Goal: Communication & Community: Participate in discussion

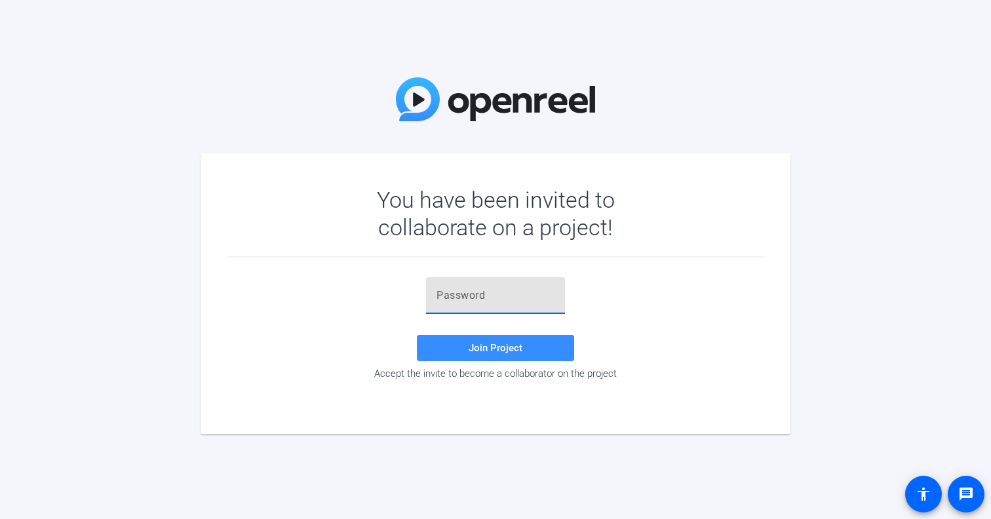
click at [438, 297] on input "text" at bounding box center [495, 296] width 118 height 16
paste input "]XRl@E"
type input "]XRl@E"
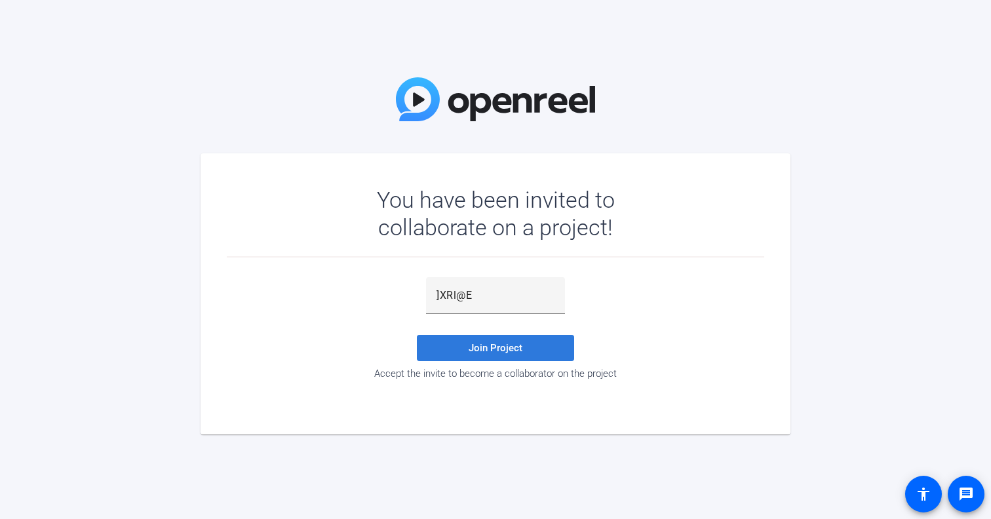
click at [491, 348] on span "Join Project" at bounding box center [495, 348] width 54 height 12
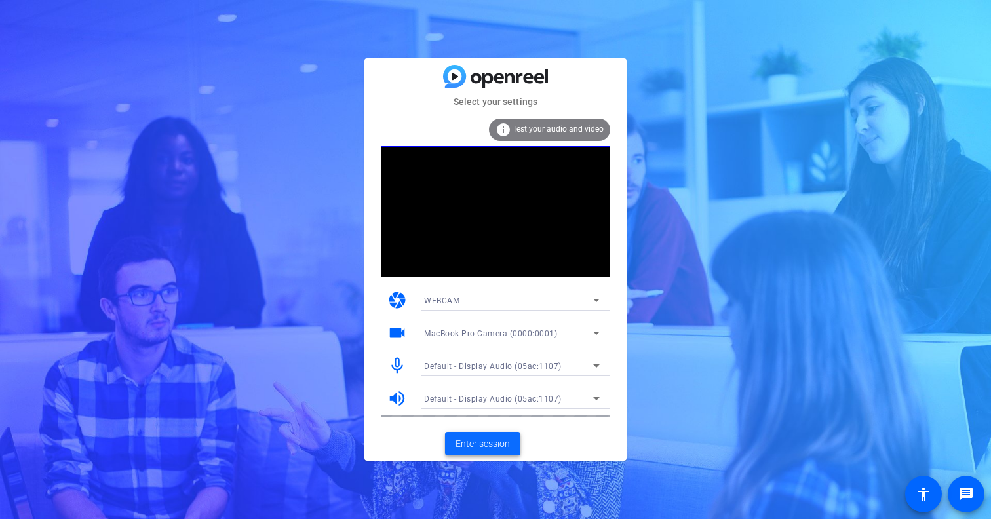
click at [490, 440] on span "Enter session" at bounding box center [482, 444] width 54 height 14
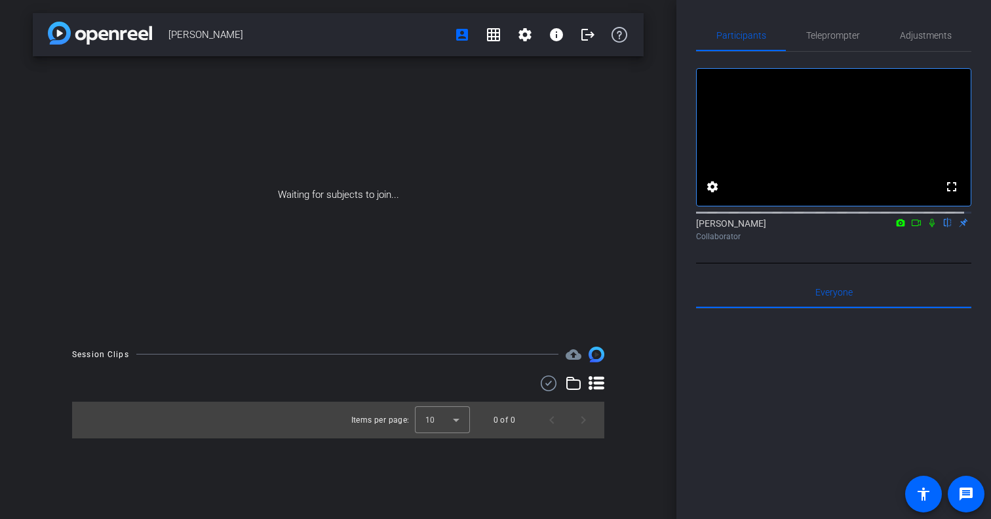
click at [911, 227] on icon at bounding box center [916, 222] width 10 height 9
click at [942, 227] on icon at bounding box center [947, 222] width 10 height 9
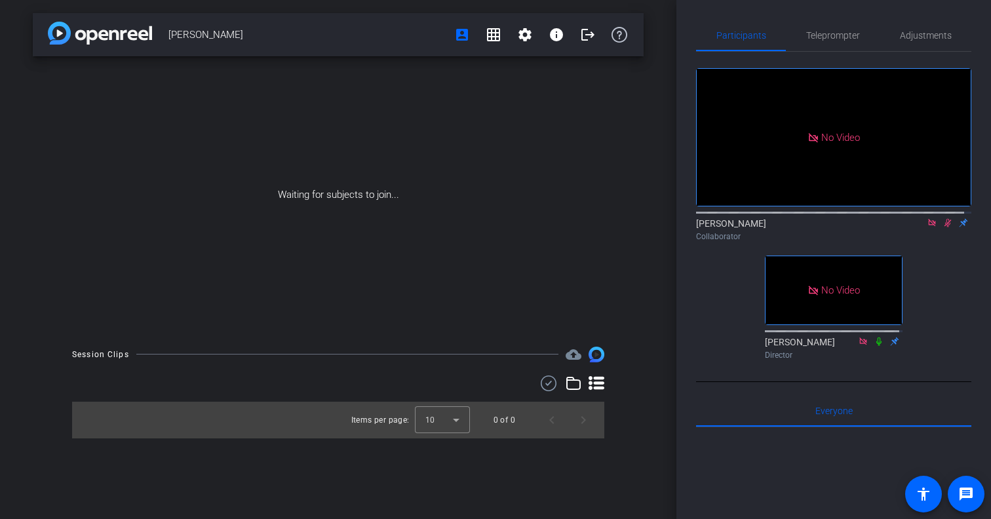
click at [944, 227] on icon at bounding box center [947, 223] width 7 height 9
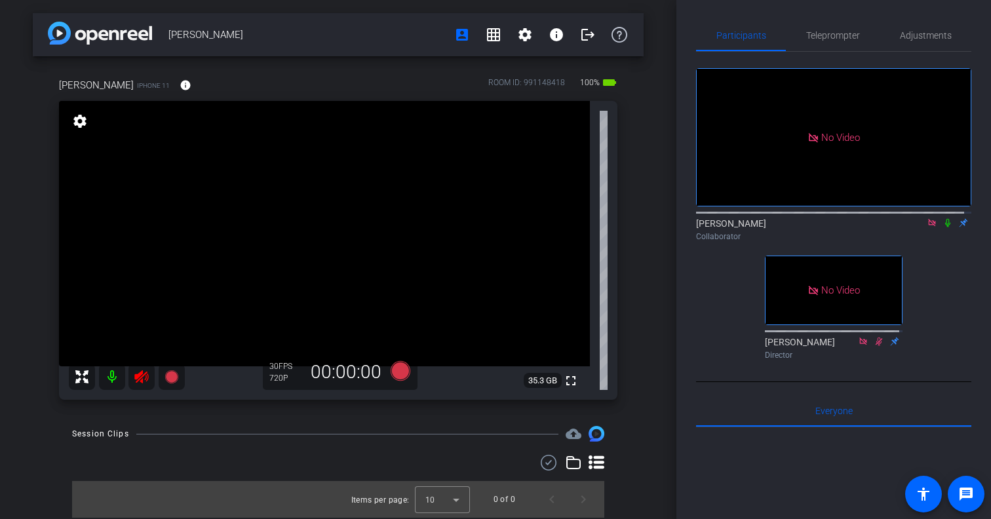
click at [927, 227] on icon at bounding box center [931, 222] width 10 height 9
click at [929, 227] on icon at bounding box center [931, 223] width 5 height 9
click at [911, 227] on icon at bounding box center [916, 222] width 10 height 9
click at [942, 227] on icon at bounding box center [947, 222] width 10 height 9
click at [927, 227] on icon at bounding box center [931, 222] width 10 height 9
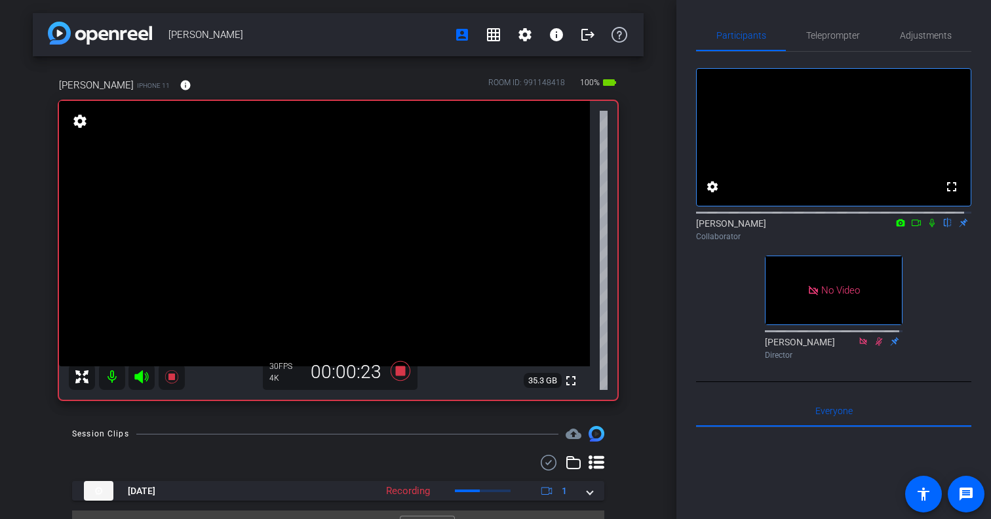
click at [911, 227] on icon at bounding box center [916, 222] width 10 height 9
click at [945, 227] on icon at bounding box center [947, 223] width 5 height 9
click at [944, 227] on icon at bounding box center [947, 223] width 7 height 9
click at [926, 227] on icon at bounding box center [931, 222] width 10 height 9
click at [929, 227] on icon at bounding box center [931, 223] width 5 height 9
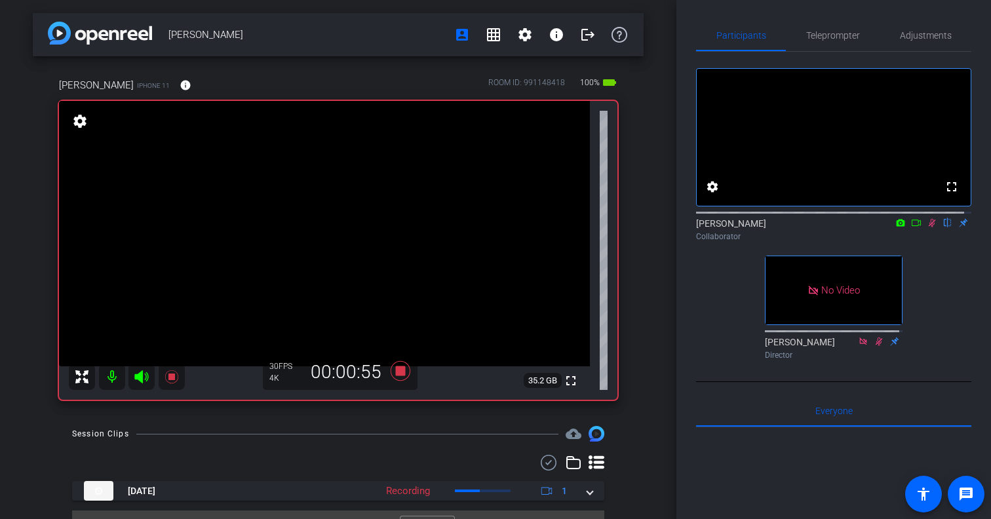
click at [911, 227] on icon at bounding box center [916, 222] width 10 height 9
click at [942, 227] on icon at bounding box center [947, 222] width 10 height 9
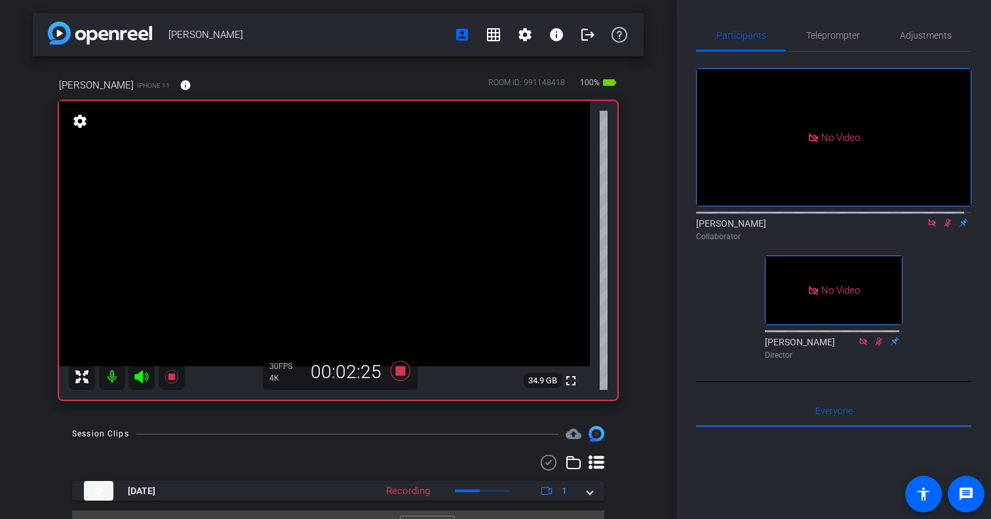
click at [942, 227] on icon at bounding box center [947, 222] width 10 height 9
click at [945, 227] on icon at bounding box center [947, 223] width 5 height 9
click at [942, 227] on icon at bounding box center [947, 222] width 10 height 9
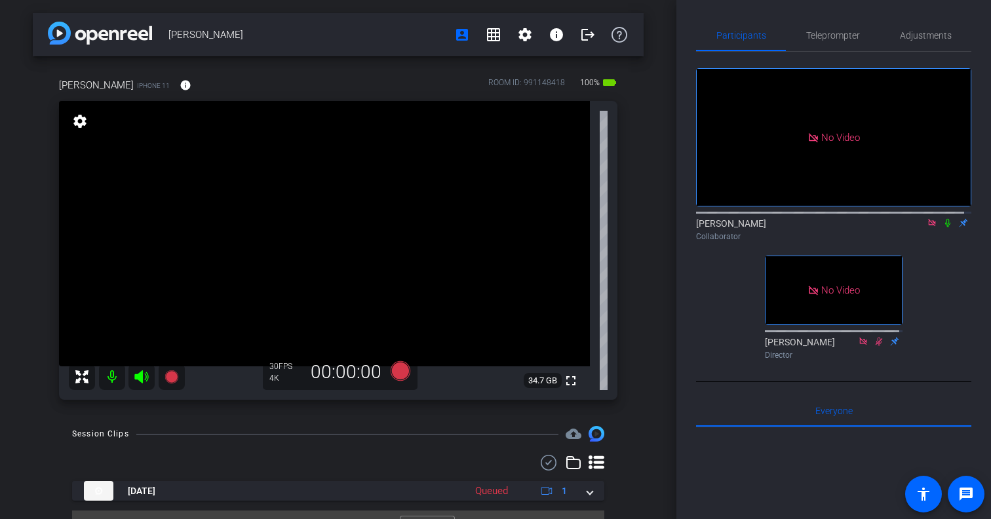
click at [945, 227] on icon at bounding box center [947, 223] width 5 height 9
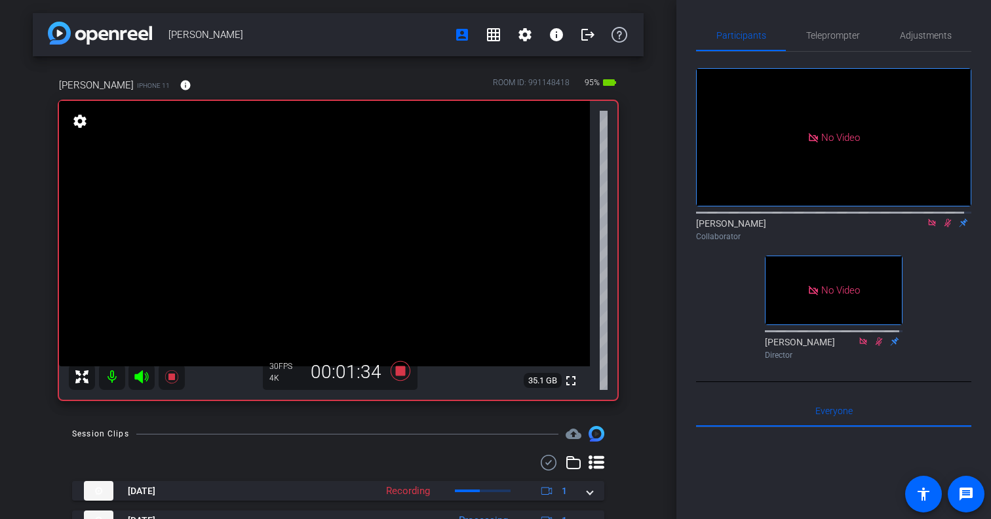
click at [942, 227] on icon at bounding box center [947, 222] width 10 height 9
click at [944, 227] on icon at bounding box center [947, 223] width 7 height 9
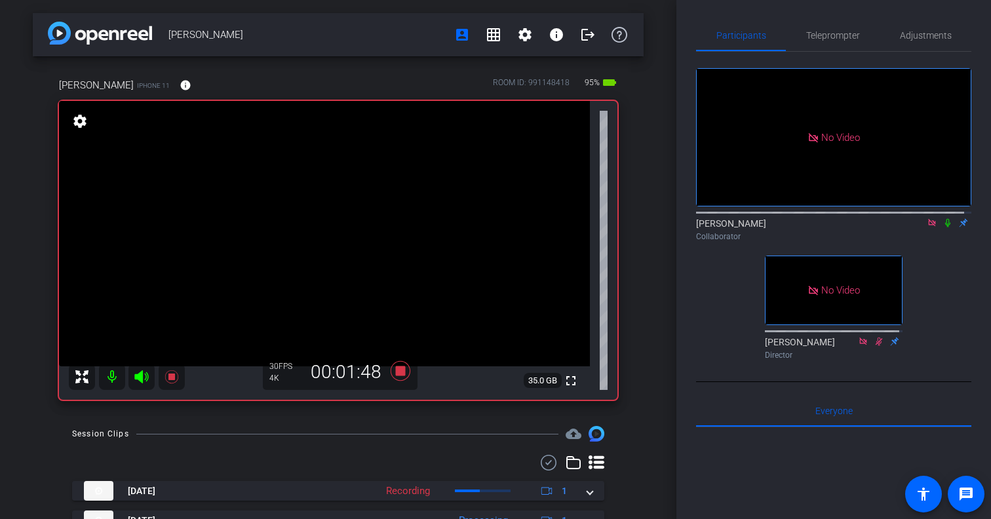
click at [945, 227] on icon at bounding box center [947, 223] width 5 height 9
click at [944, 227] on icon at bounding box center [947, 223] width 7 height 9
click at [938, 242] on div "[PERSON_NAME] Collaborator" at bounding box center [833, 230] width 275 height 26
click at [942, 227] on icon at bounding box center [947, 222] width 10 height 9
click at [944, 227] on icon at bounding box center [947, 223] width 7 height 9
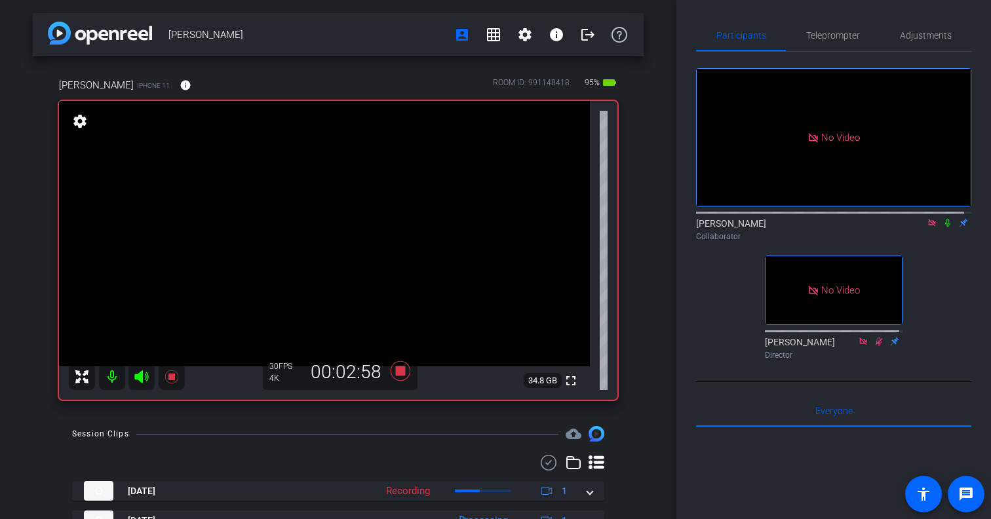
click at [942, 227] on icon at bounding box center [947, 222] width 10 height 9
click at [944, 227] on icon at bounding box center [947, 223] width 7 height 9
click at [942, 227] on icon at bounding box center [947, 222] width 10 height 9
click at [944, 227] on icon at bounding box center [947, 223] width 7 height 9
click at [945, 227] on icon at bounding box center [947, 223] width 5 height 9
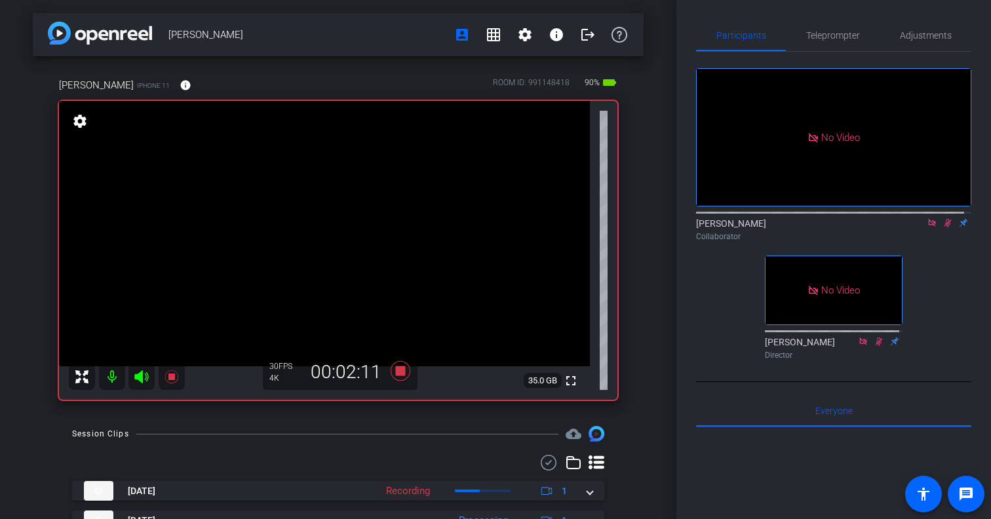
click at [944, 227] on icon at bounding box center [947, 223] width 7 height 9
click at [942, 227] on icon at bounding box center [947, 222] width 10 height 9
click at [944, 227] on icon at bounding box center [947, 223] width 7 height 9
click at [942, 227] on icon at bounding box center [947, 222] width 10 height 9
click at [944, 227] on icon at bounding box center [947, 223] width 7 height 9
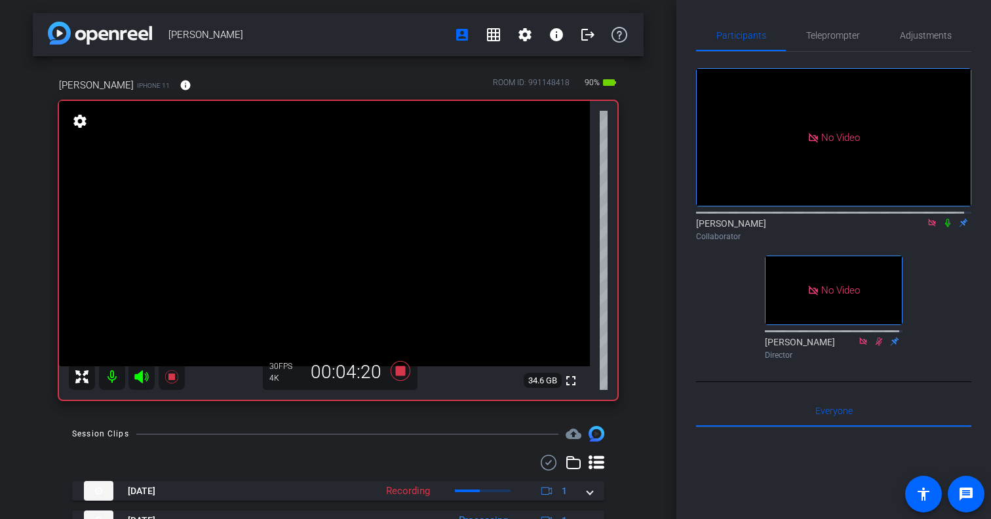
click at [939, 242] on div "[PERSON_NAME] Collaborator" at bounding box center [833, 230] width 275 height 26
click at [942, 227] on icon at bounding box center [947, 222] width 10 height 9
click at [944, 227] on icon at bounding box center [947, 223] width 7 height 9
click at [945, 227] on icon at bounding box center [947, 223] width 5 height 9
click at [942, 227] on icon at bounding box center [947, 222] width 10 height 9
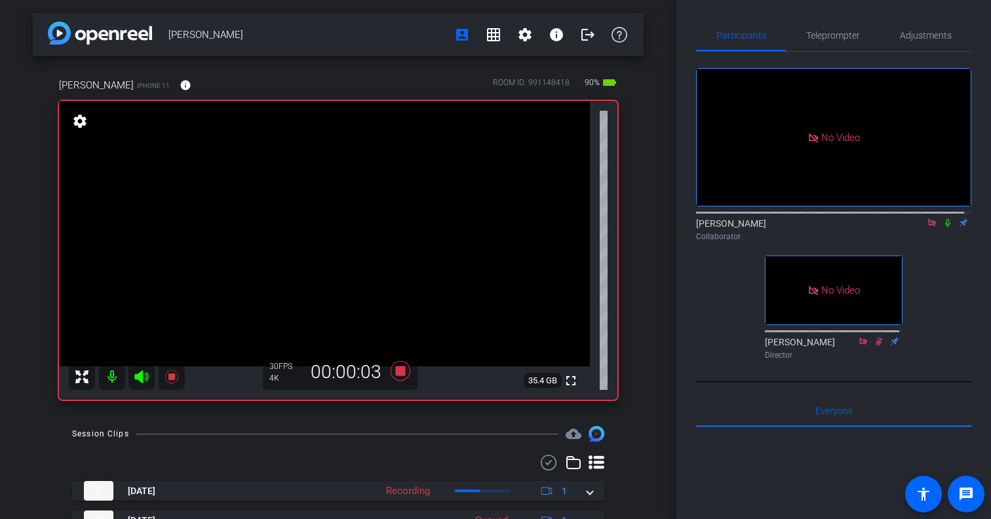
click at [945, 227] on icon at bounding box center [947, 223] width 5 height 9
click at [942, 227] on icon at bounding box center [947, 222] width 10 height 9
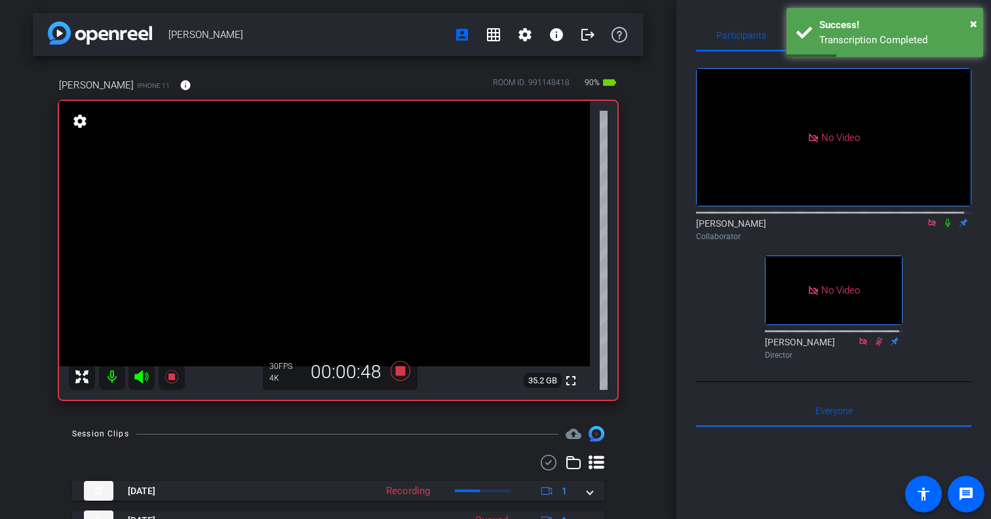
click at [942, 227] on icon at bounding box center [947, 222] width 10 height 9
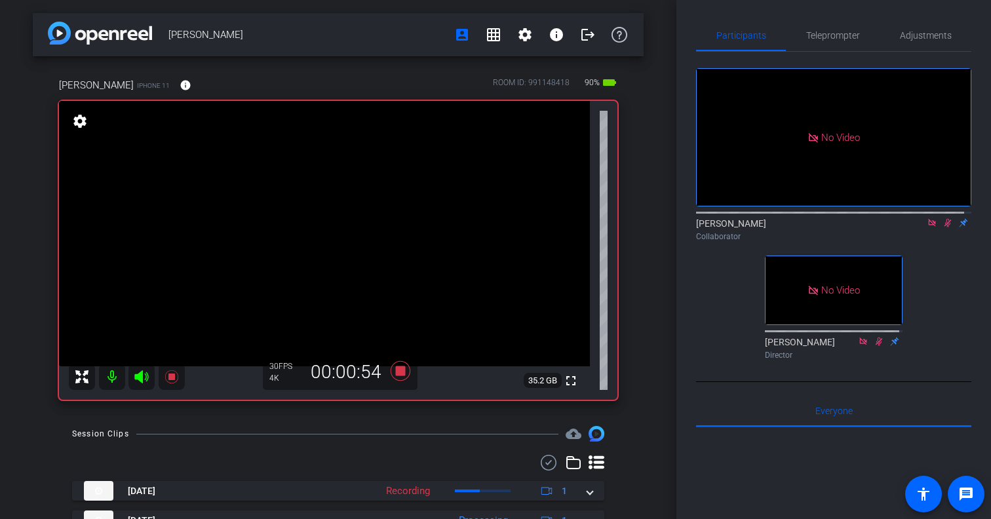
click at [942, 227] on icon at bounding box center [947, 222] width 10 height 9
click at [944, 227] on icon at bounding box center [947, 223] width 7 height 9
click at [942, 227] on icon at bounding box center [947, 222] width 10 height 9
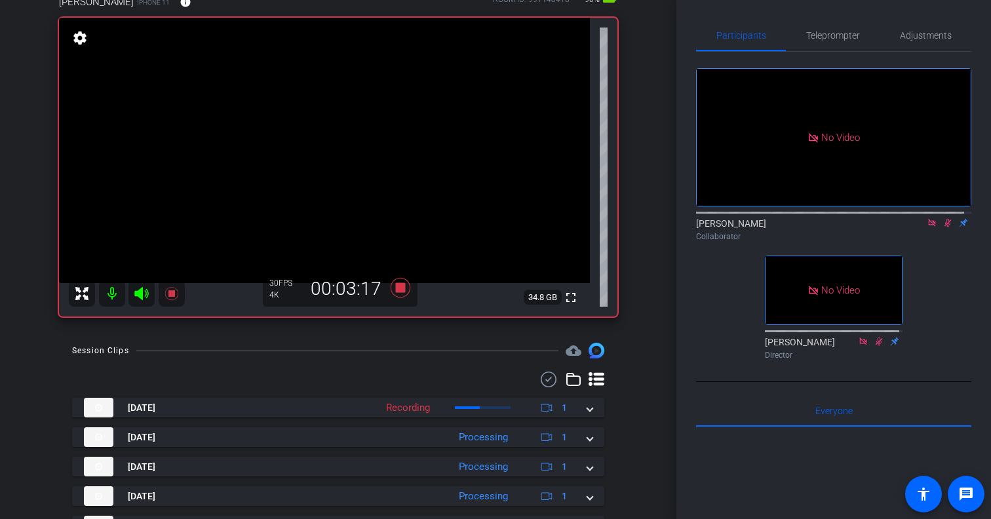
scroll to position [95, 0]
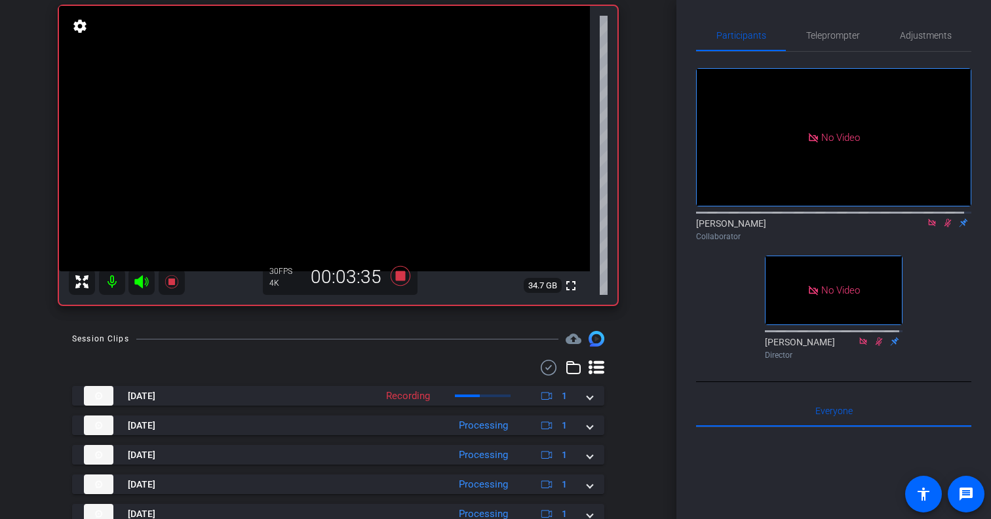
click at [944, 227] on icon at bounding box center [947, 223] width 7 height 9
click at [942, 227] on icon at bounding box center [947, 222] width 10 height 9
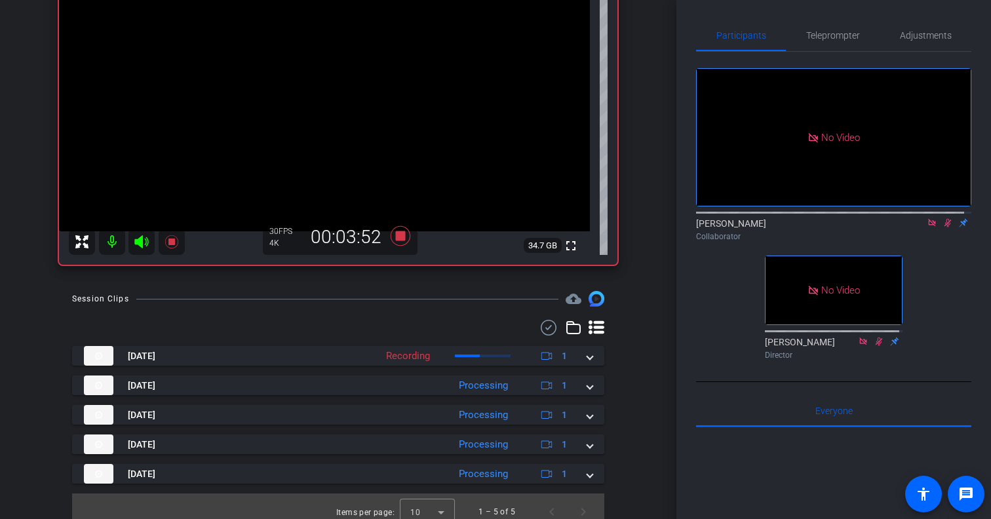
scroll to position [146, 0]
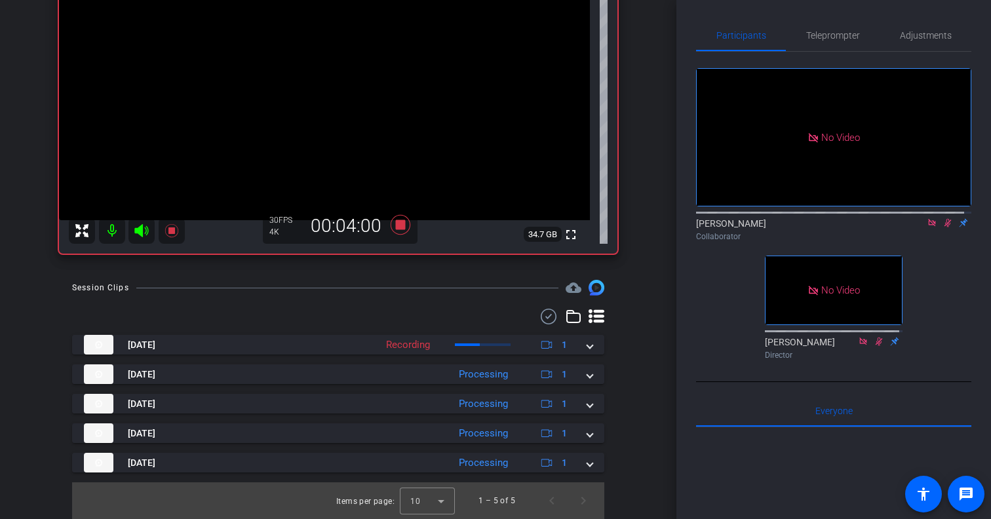
click at [944, 227] on icon at bounding box center [947, 223] width 7 height 9
click at [943, 227] on icon at bounding box center [947, 222] width 10 height 9
click at [944, 227] on icon at bounding box center [947, 223] width 7 height 9
click at [926, 227] on icon at bounding box center [931, 222] width 10 height 9
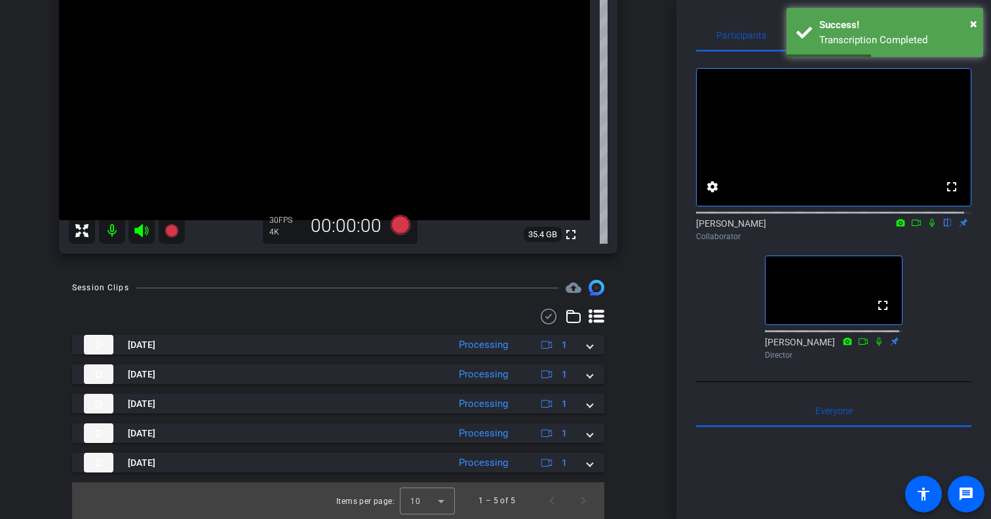
scroll to position [67, 0]
